Goal: Communication & Community: Answer question/provide support

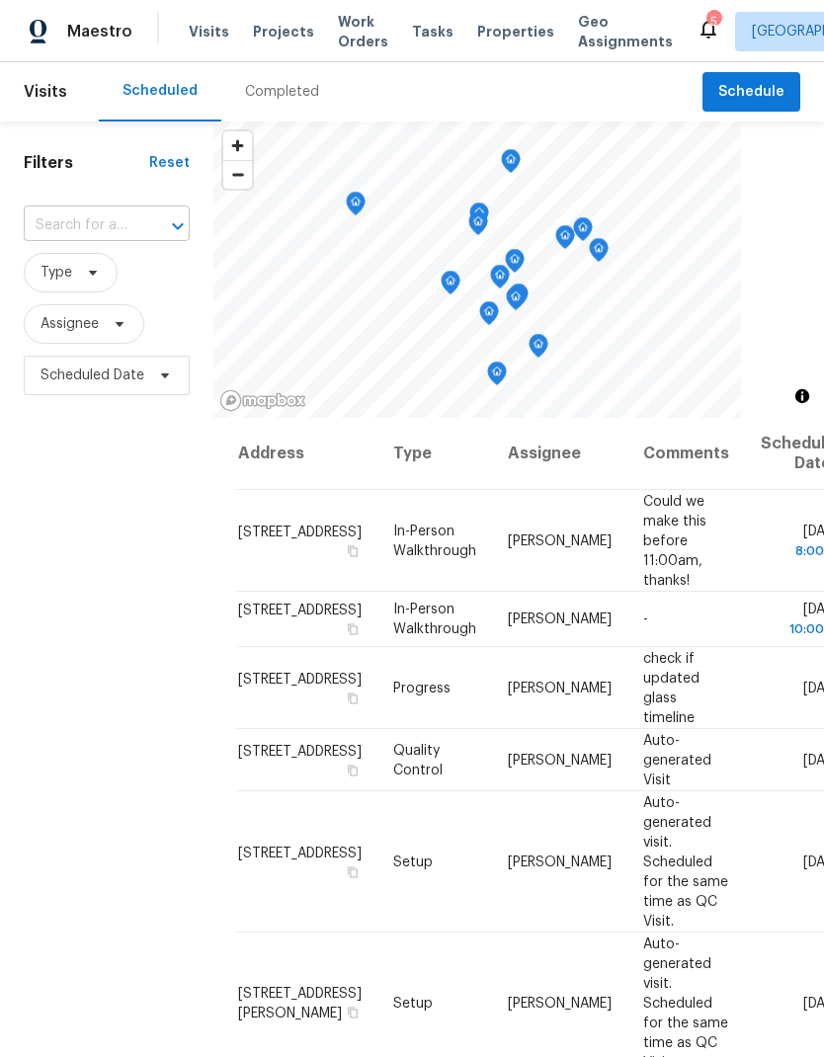
click at [119, 234] on input "text" at bounding box center [79, 225] width 111 height 31
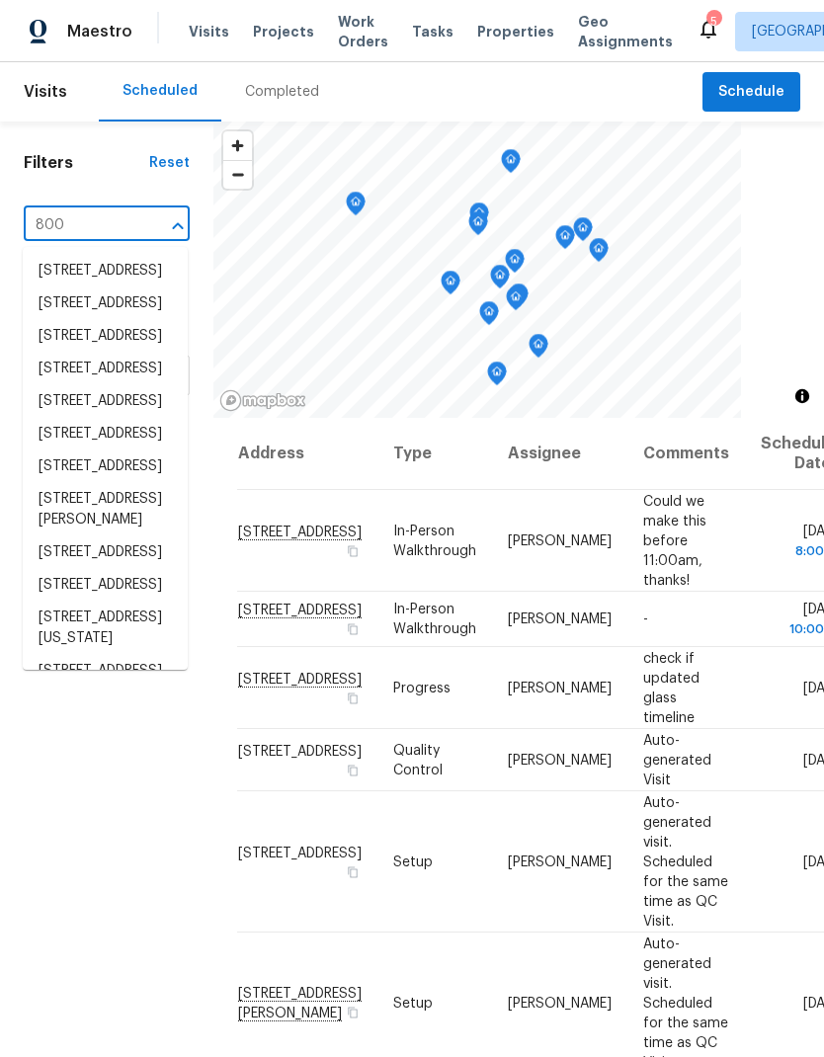
type input "8000"
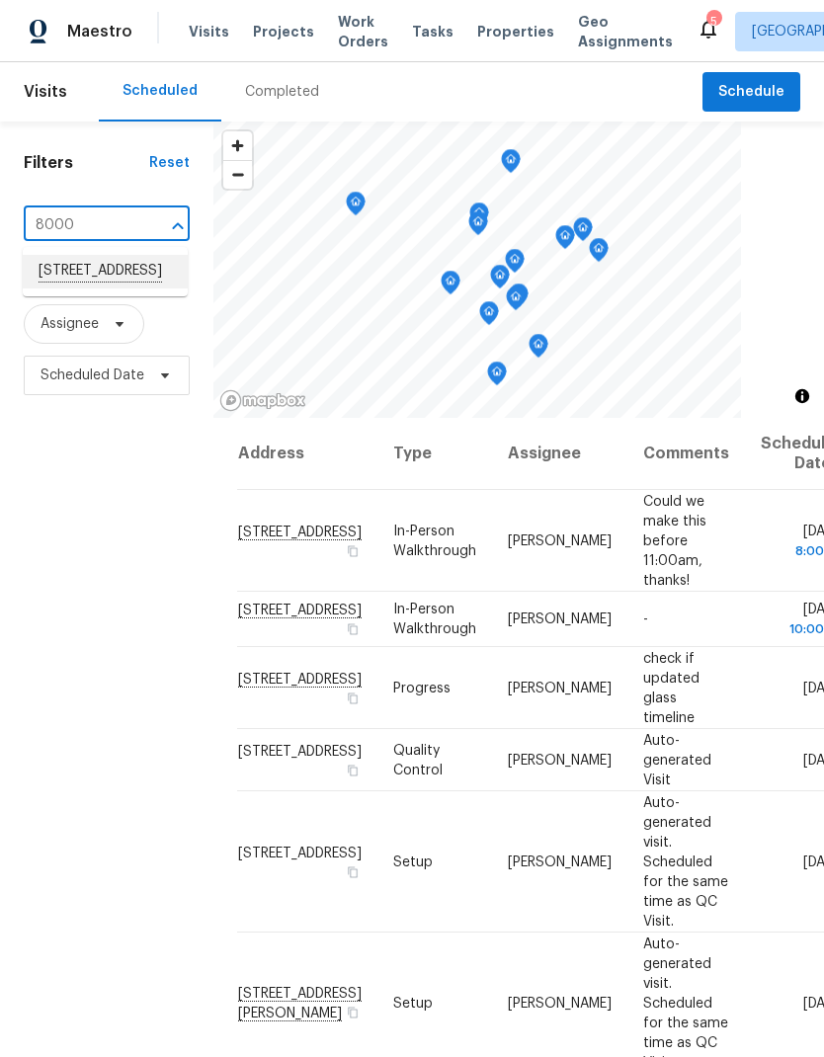
click at [128, 267] on li "[STREET_ADDRESS]" at bounding box center [105, 272] width 165 height 34
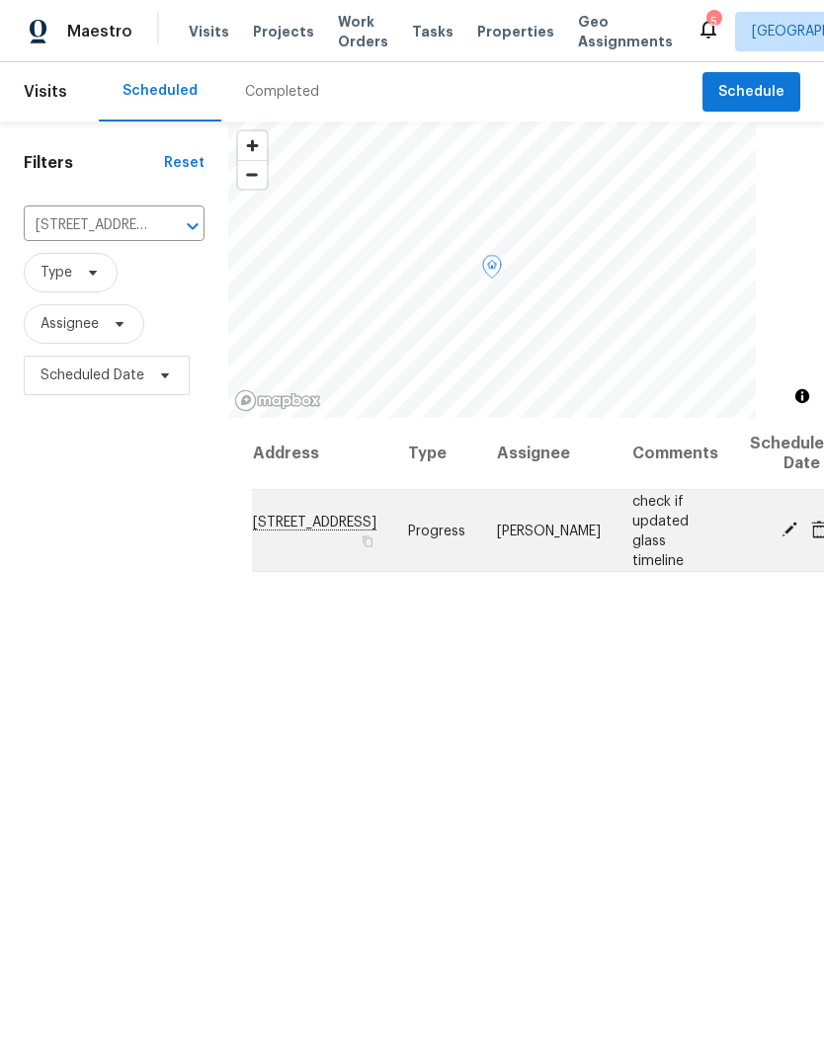
click at [780, 537] on icon at bounding box center [789, 530] width 18 height 18
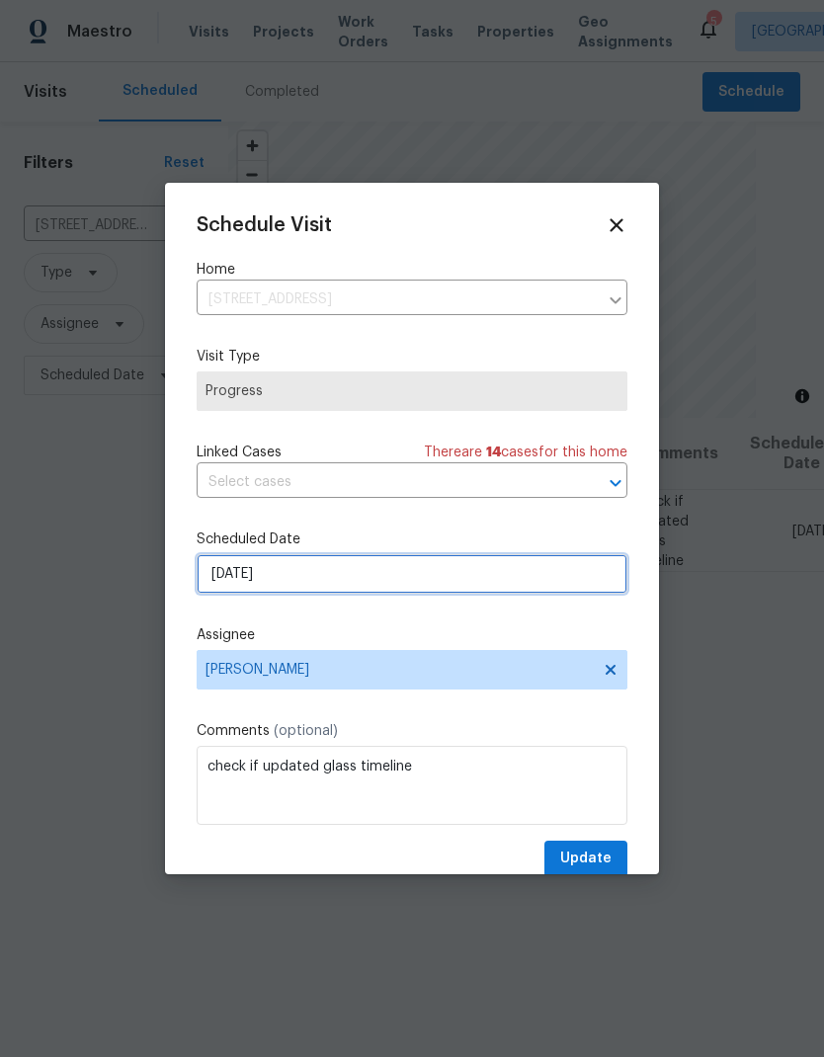
click at [326, 580] on input "[DATE]" at bounding box center [412, 574] width 431 height 40
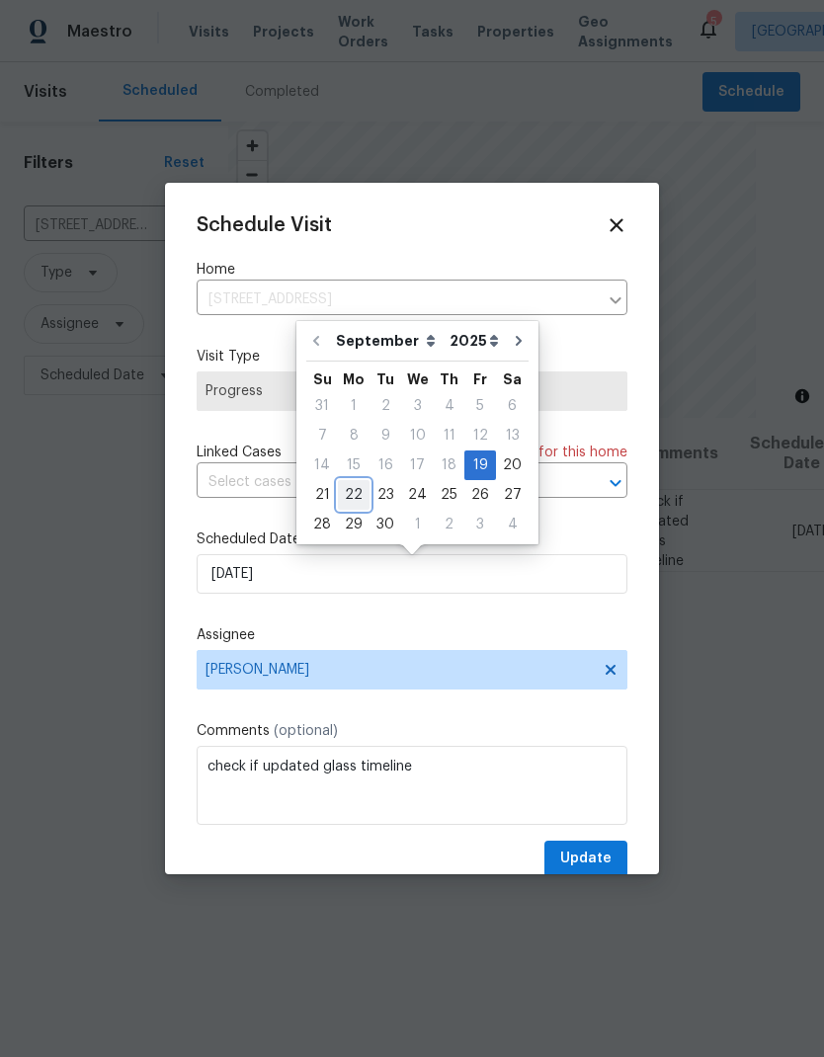
click at [358, 495] on div "22" at bounding box center [354, 495] width 32 height 28
type input "[DATE]"
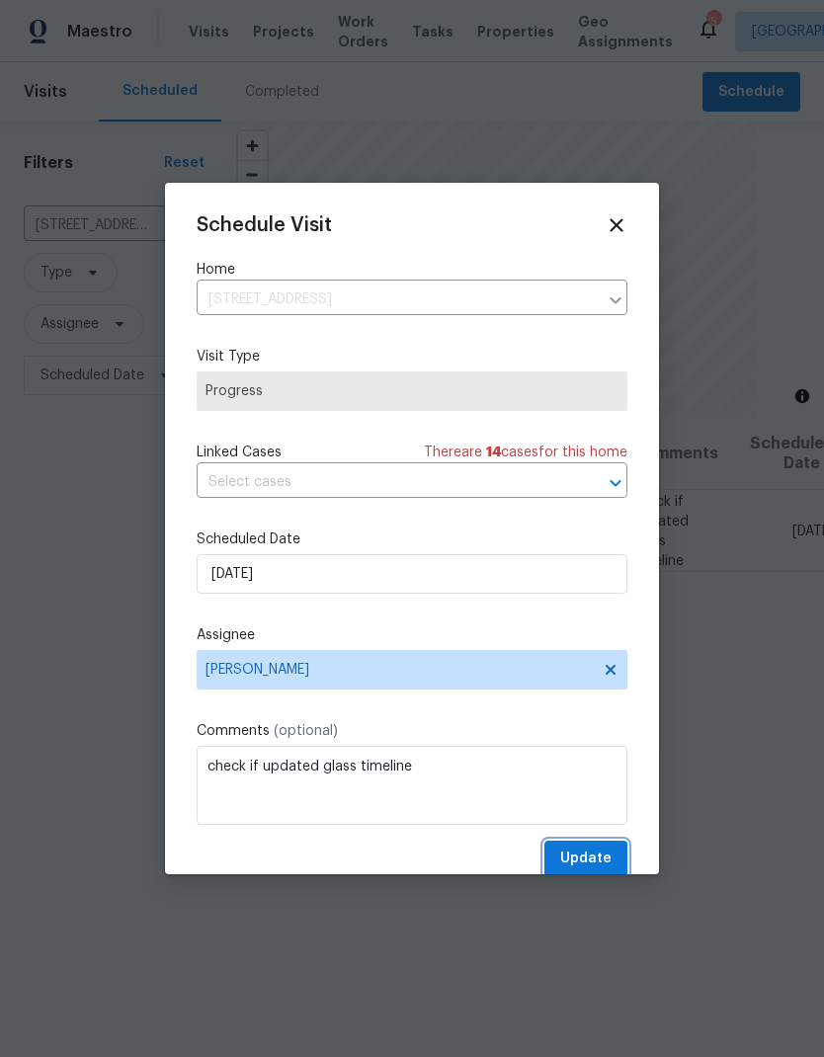
click at [592, 855] on span "Update" at bounding box center [585, 859] width 51 height 25
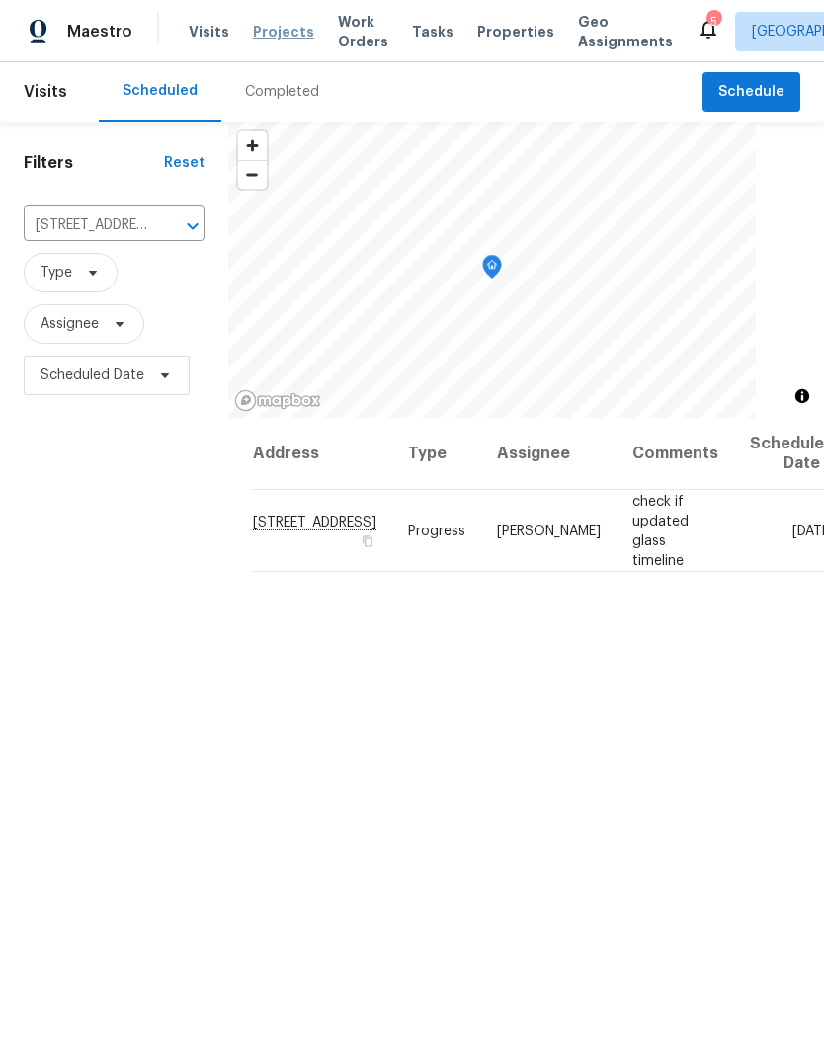
click at [288, 36] on span "Projects" at bounding box center [283, 32] width 61 height 20
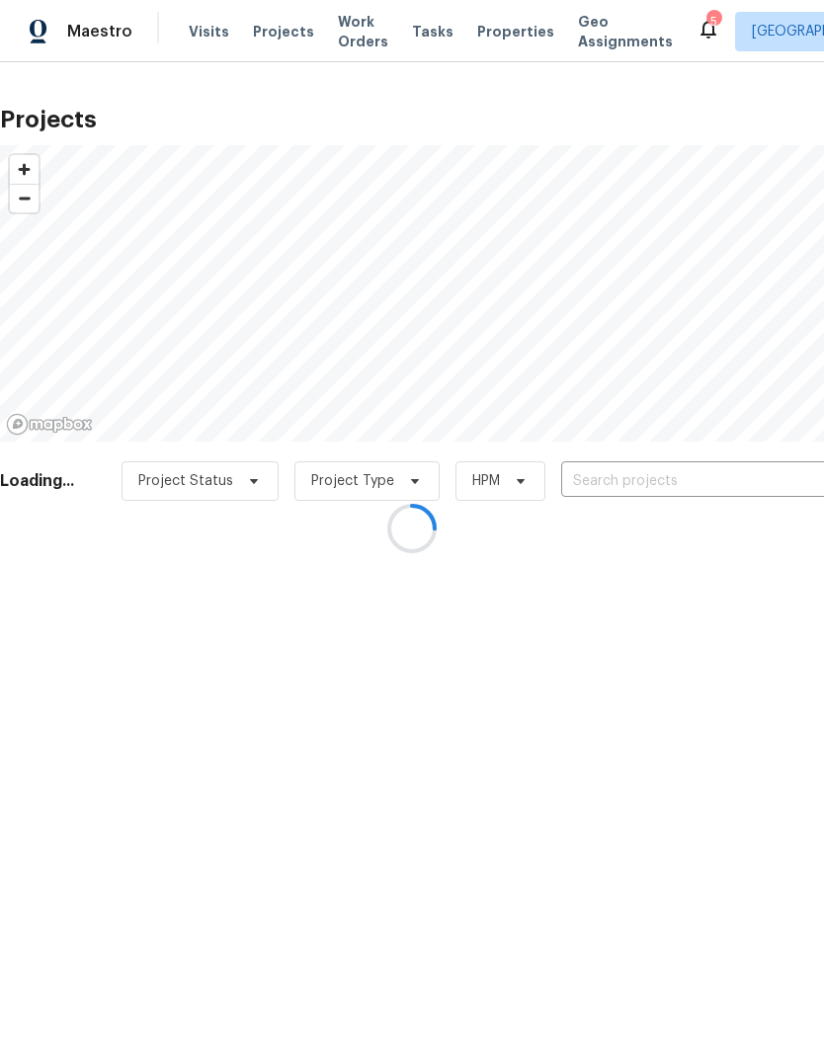
click at [650, 494] on div at bounding box center [412, 528] width 824 height 1057
click at [639, 477] on div at bounding box center [412, 528] width 824 height 1057
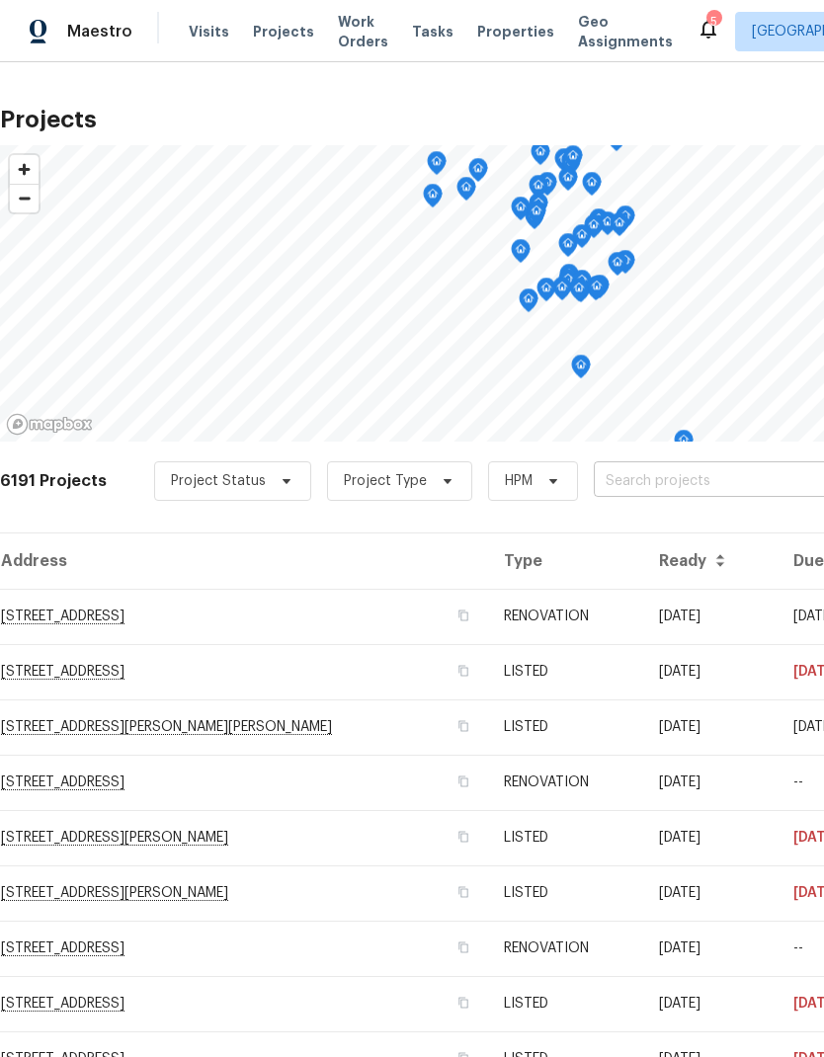
click at [693, 494] on input "text" at bounding box center [707, 481] width 226 height 31
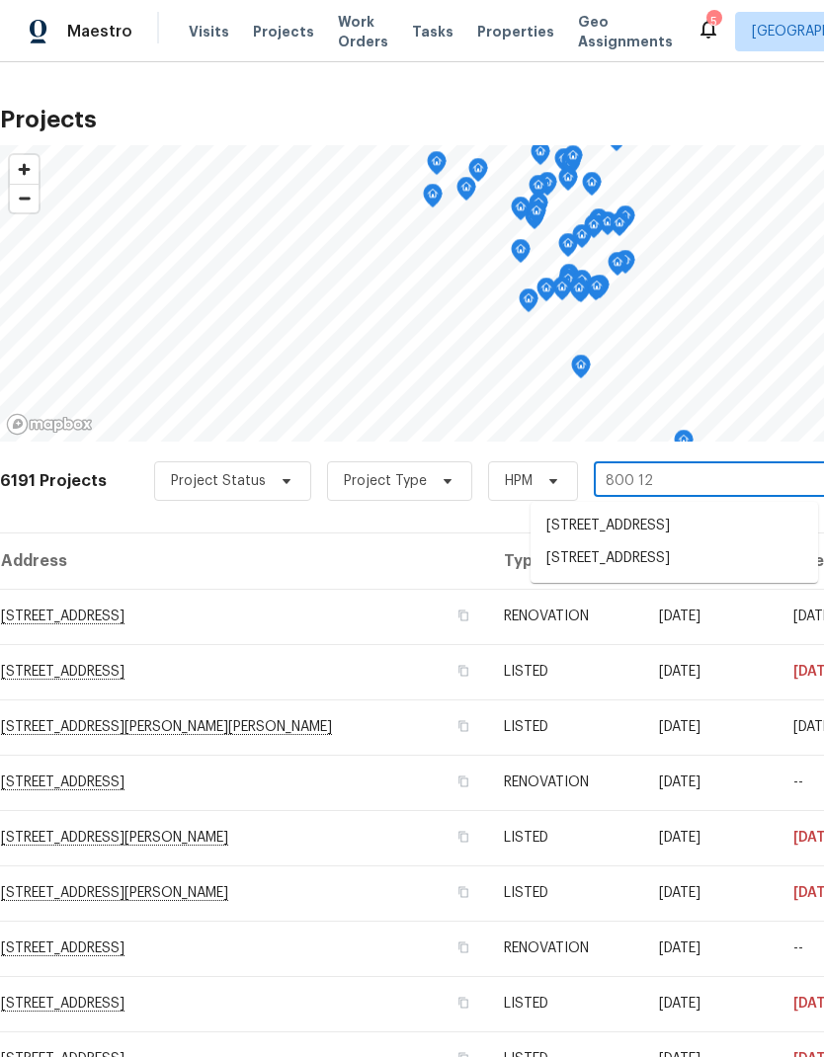
type input "800 125"
click at [670, 530] on li "[STREET_ADDRESS]" at bounding box center [675, 526] width 288 height 33
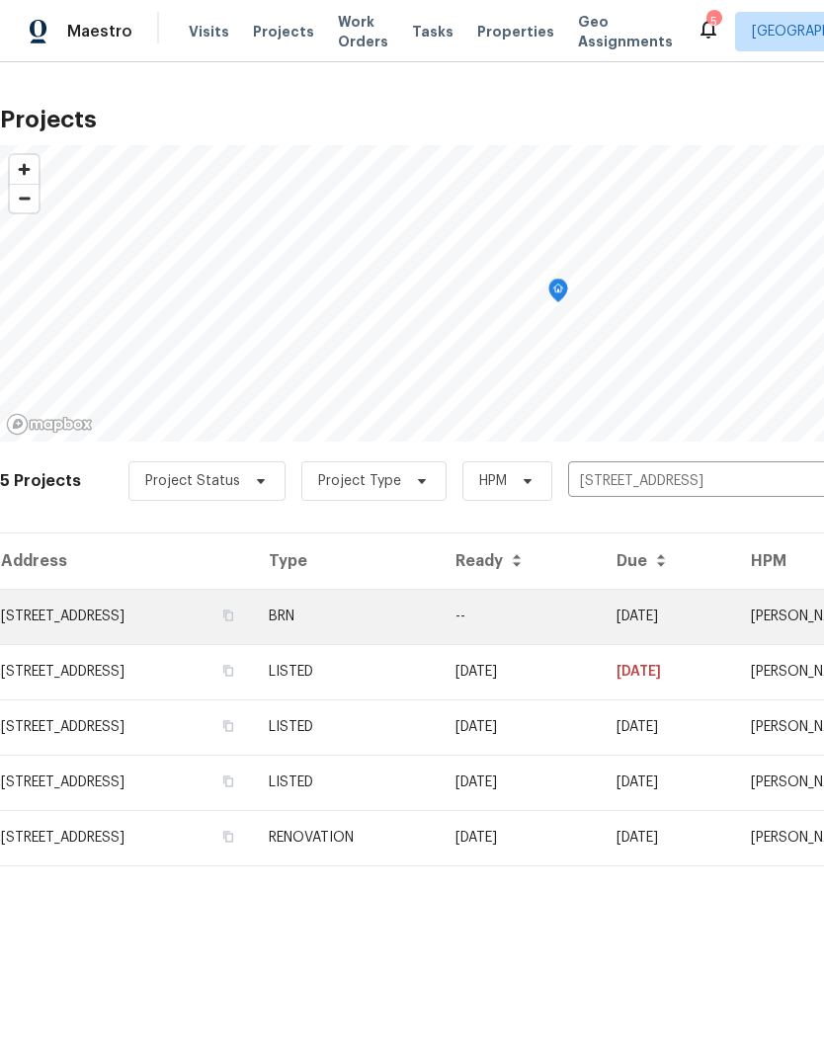
click at [146, 627] on td "[STREET_ADDRESS]" at bounding box center [126, 616] width 253 height 55
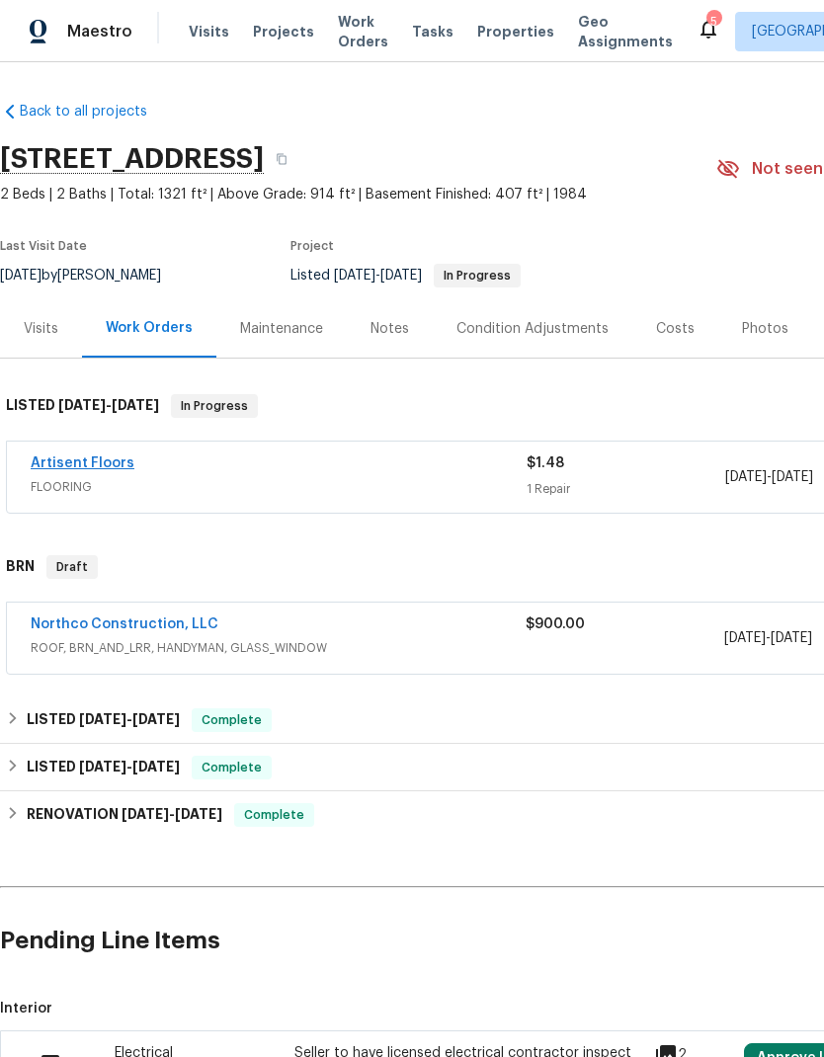
click at [77, 463] on link "Artisent Floors" at bounding box center [83, 463] width 104 height 14
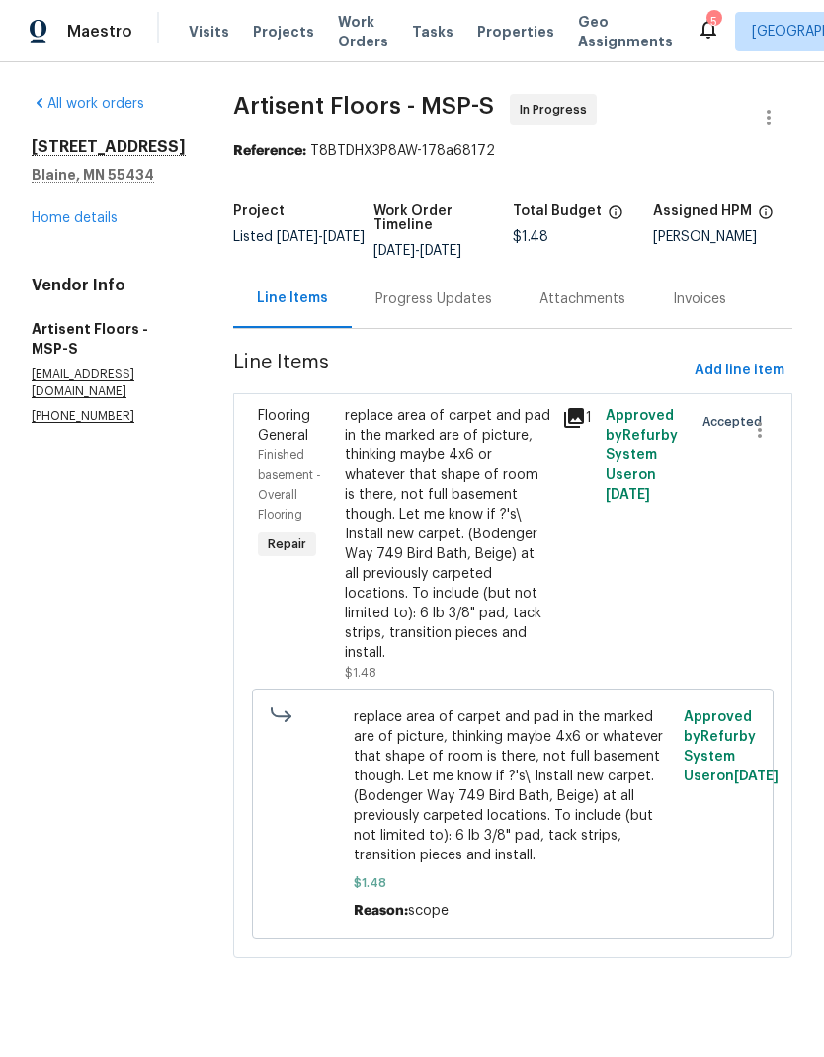
click at [446, 304] on div "Progress Updates" at bounding box center [433, 299] width 117 height 20
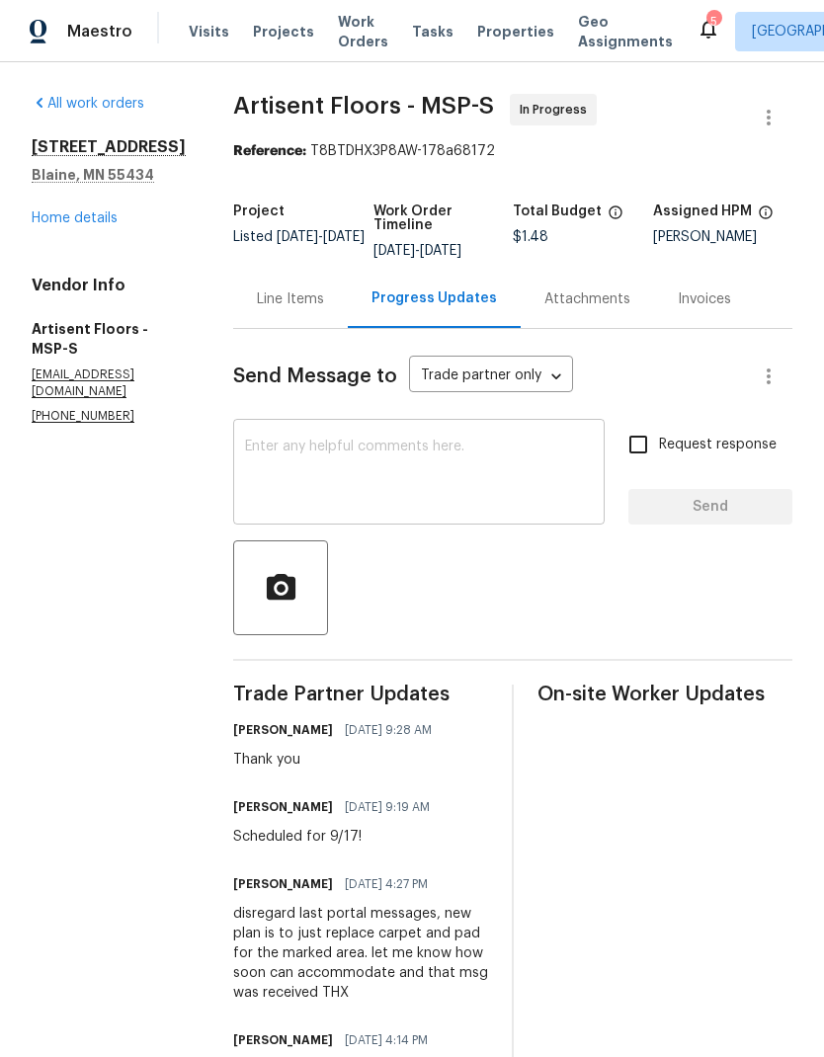
click at [360, 462] on textarea at bounding box center [419, 474] width 348 height 69
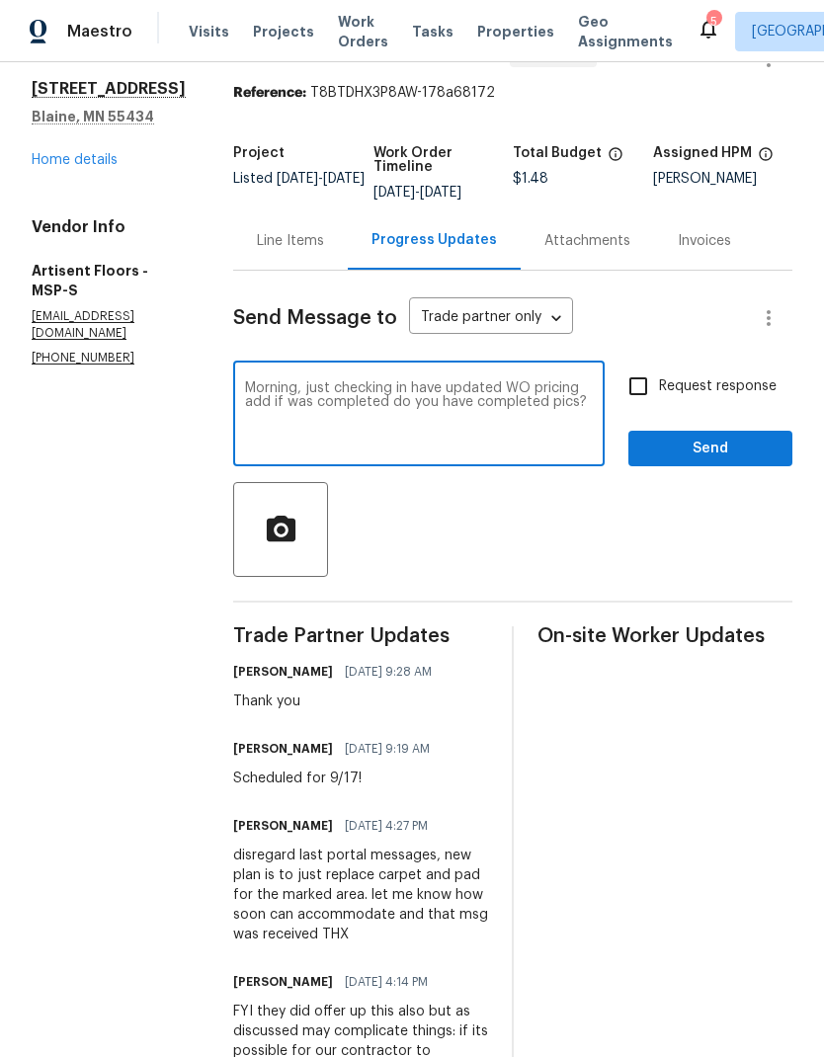
scroll to position [55, 0]
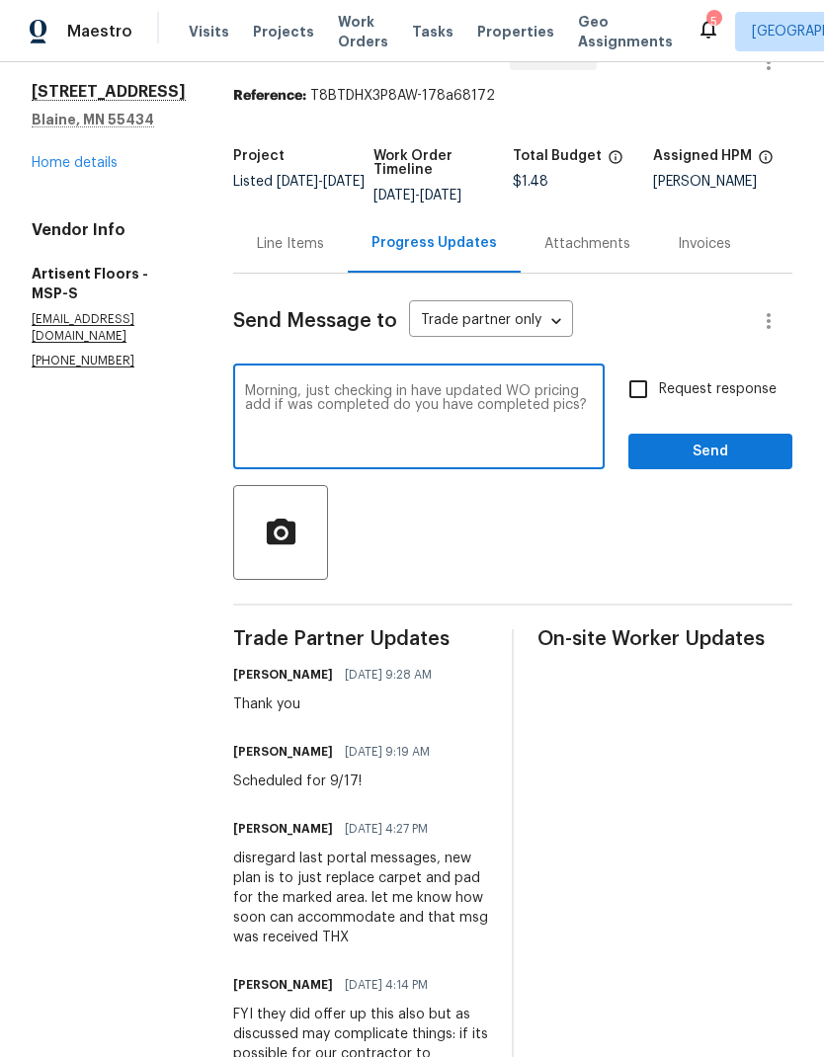
click at [395, 402] on textarea "Morning, just checking in have updated WO pricing add if was completed do you h…" at bounding box center [419, 418] width 348 height 69
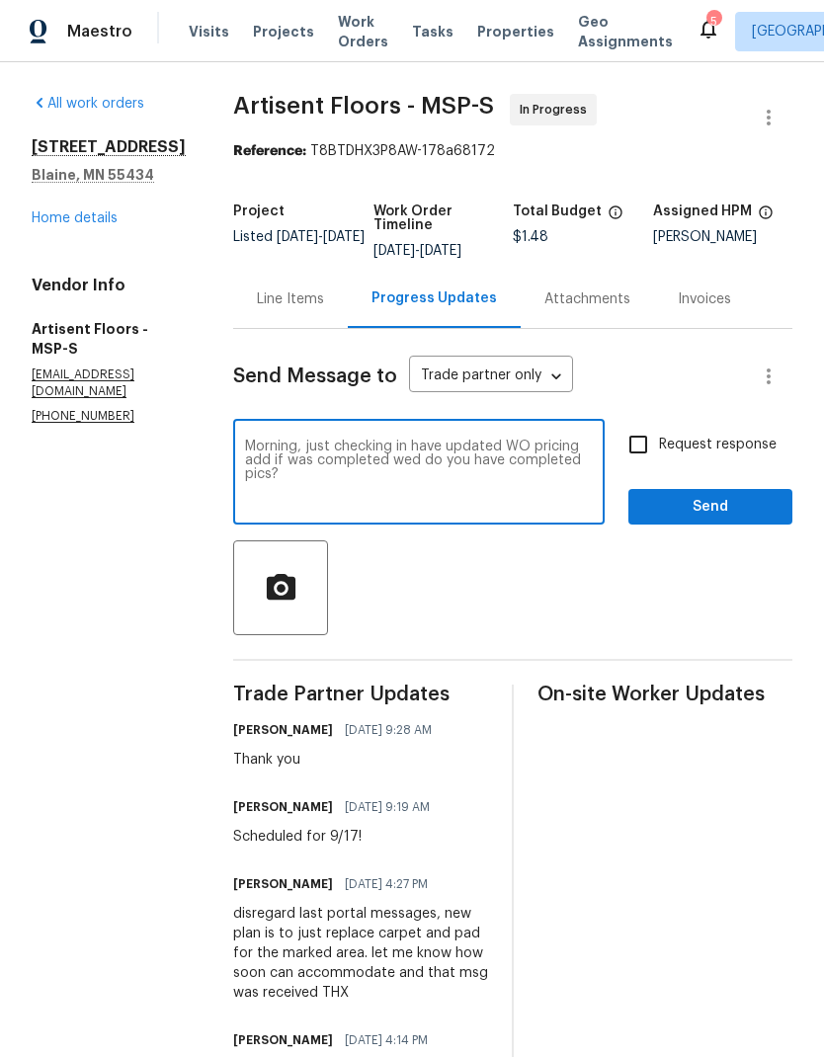
scroll to position [0, 0]
click at [420, 445] on textarea "Morning, just checking in have updated WO pricing add if was completed wed do y…" at bounding box center [419, 474] width 348 height 69
click at [417, 443] on textarea "Morning, just checking in have updated WO pricing add if was completed wed do y…" at bounding box center [419, 474] width 348 height 69
click at [501, 441] on textarea "Morning, just checking in if you have updated WO pricing add if was completed w…" at bounding box center [419, 474] width 348 height 69
click at [439, 460] on textarea "Morning, just checking in if you have thx updated WO pricing add if was complet…" at bounding box center [419, 474] width 348 height 69
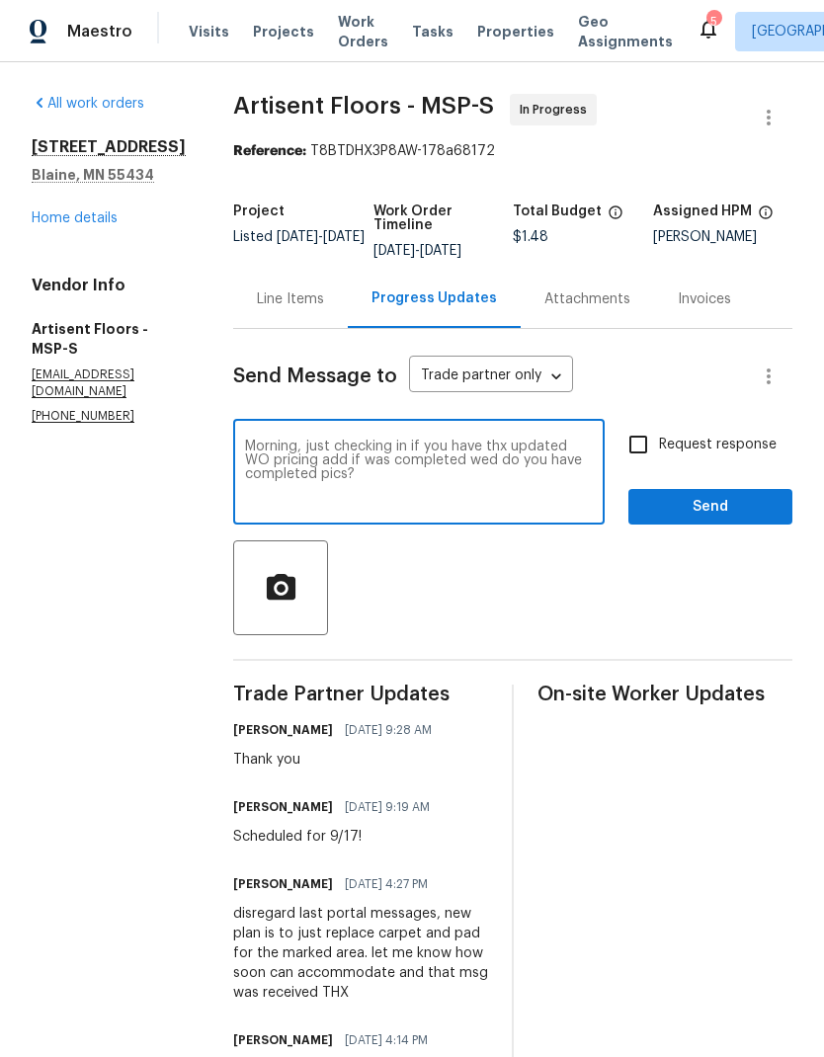
click at [474, 456] on textarea "Morning, just checking in if you have thx updated WO pricing add if was complet…" at bounding box center [419, 474] width 348 height 69
type textarea "Morning, just checking in if you have thx updated WO pricing add if was complet…"
click at [634, 449] on input "Request response" at bounding box center [637, 444] width 41 height 41
checkbox input "true"
click at [694, 522] on button "Send" at bounding box center [710, 507] width 164 height 37
